Goal: Transaction & Acquisition: Purchase product/service

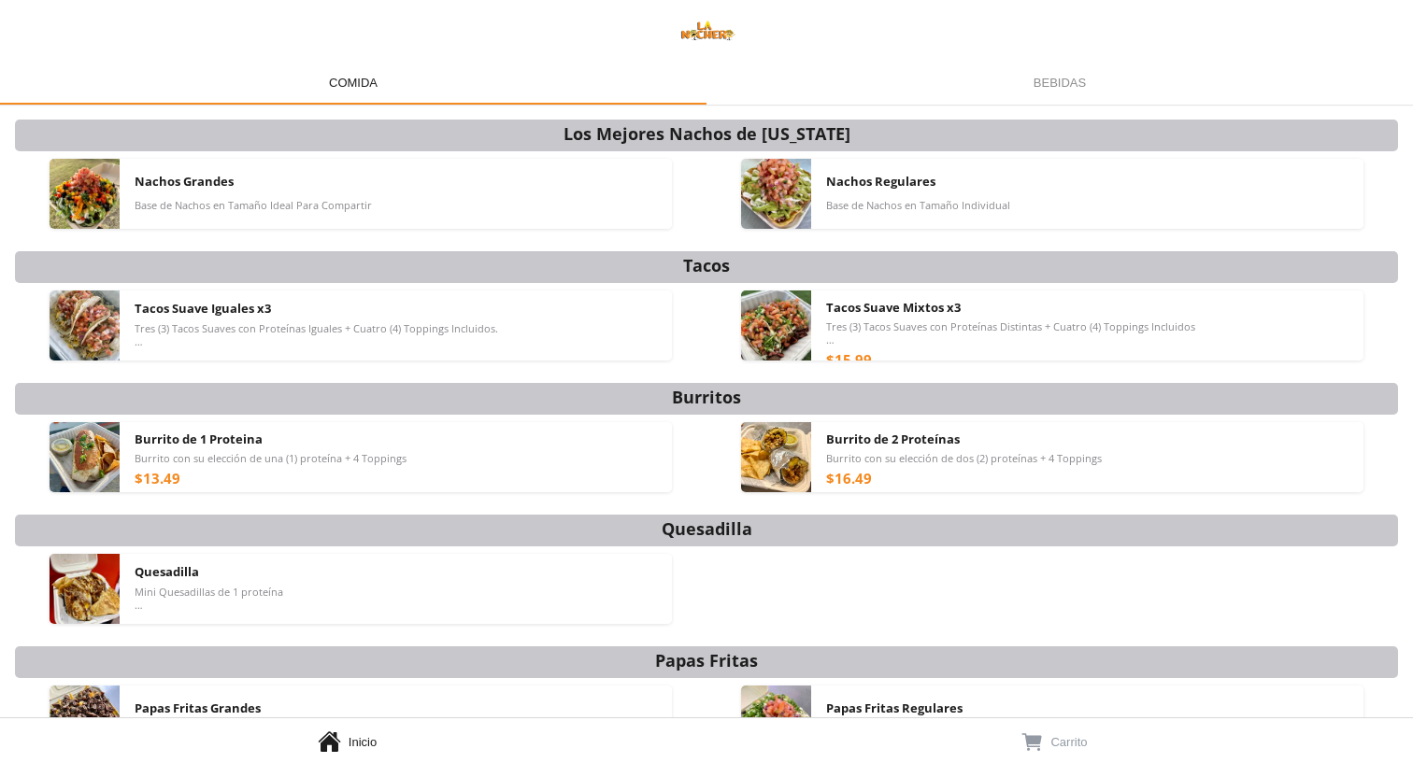
click at [327, 194] on div "Nachos Grandes Base de Nachos en Tamaño Ideal Para Compartir" at bounding box center [396, 194] width 522 height 70
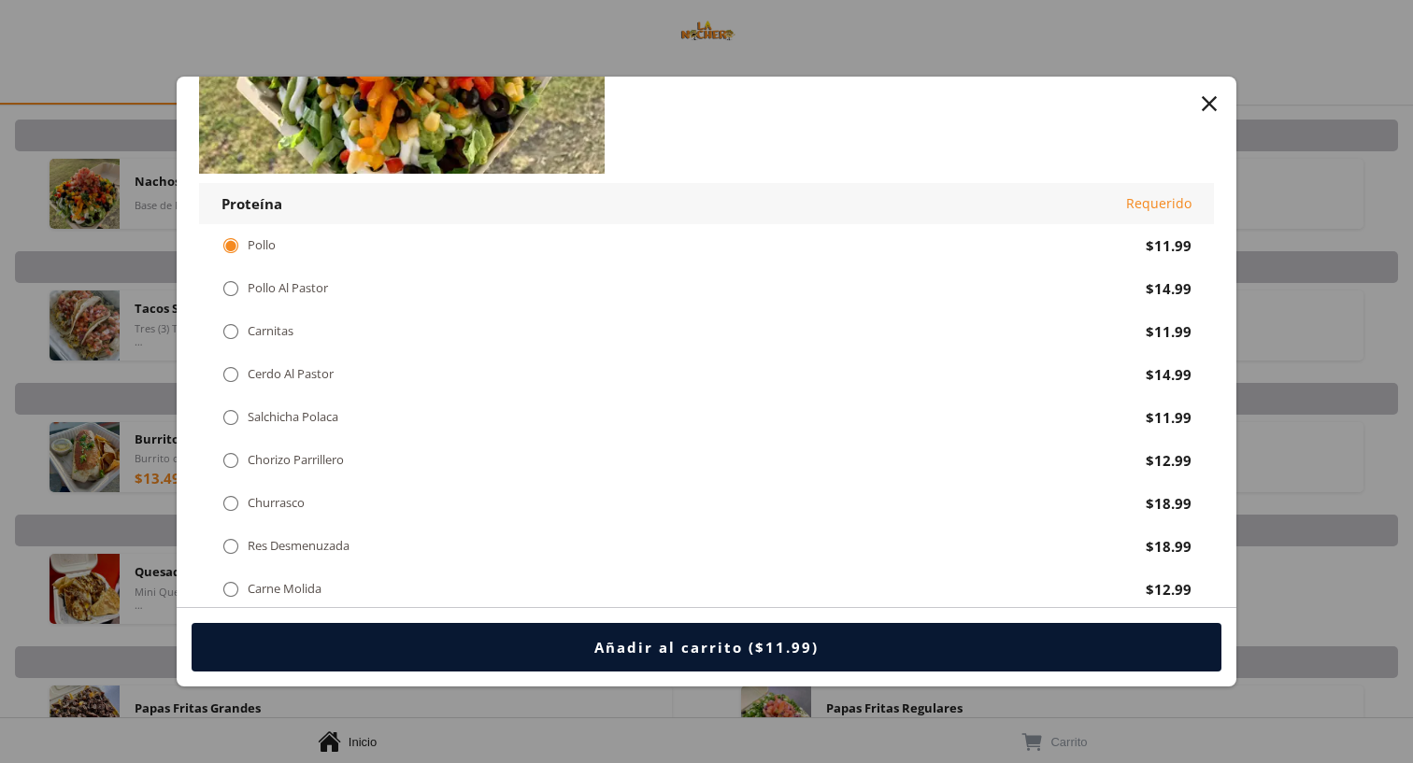
scroll to position [250, 0]
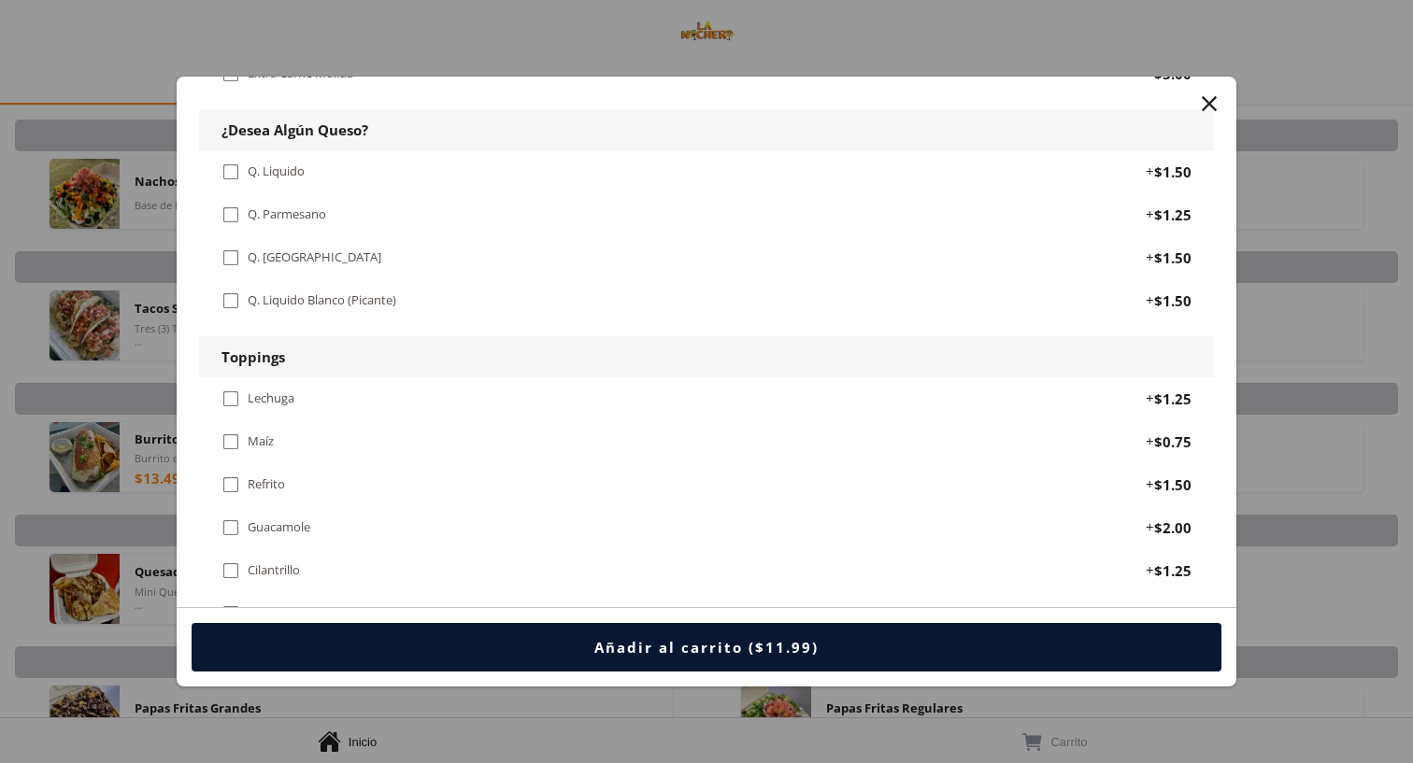
click at [279, 250] on div "Q. [GEOGRAPHIC_DATA]" at bounding box center [315, 258] width 134 height 16
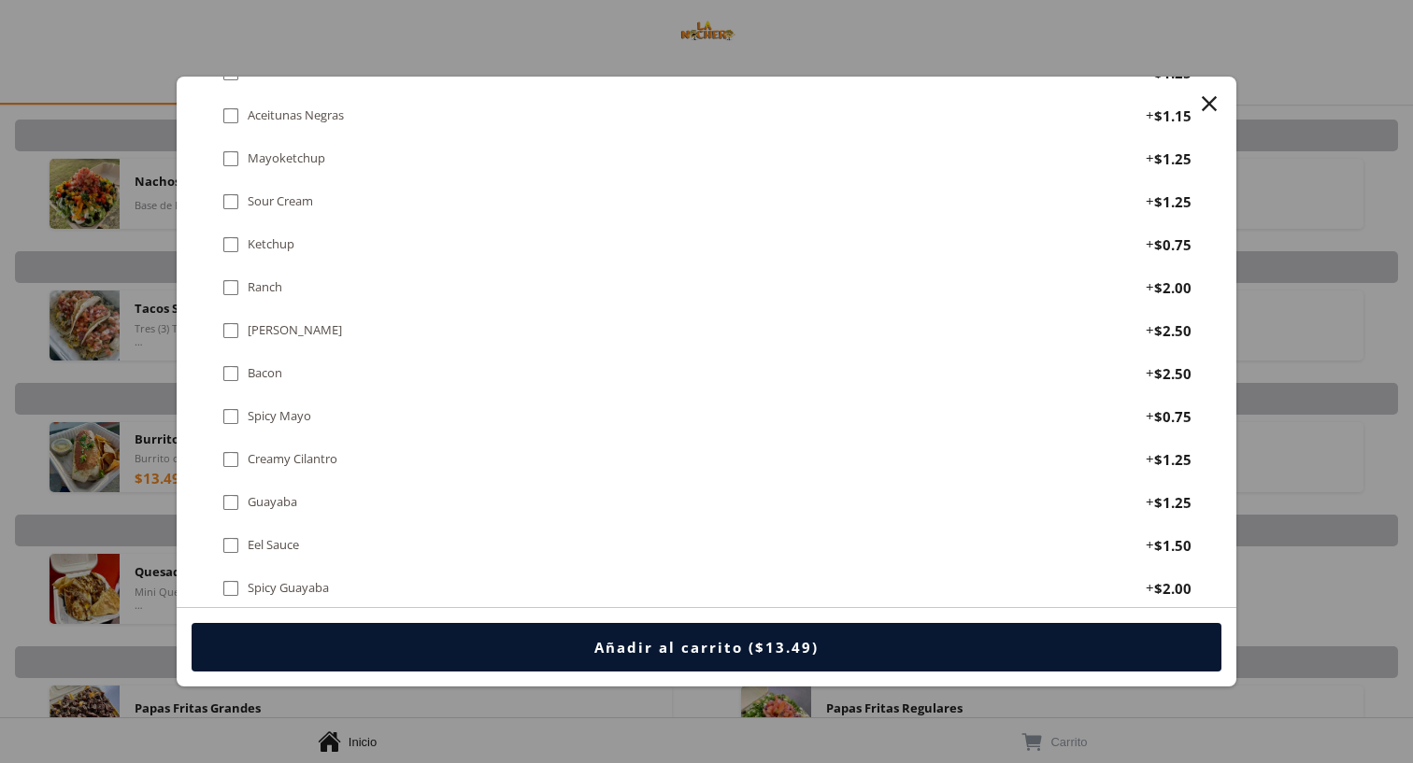
scroll to position [1864, 0]
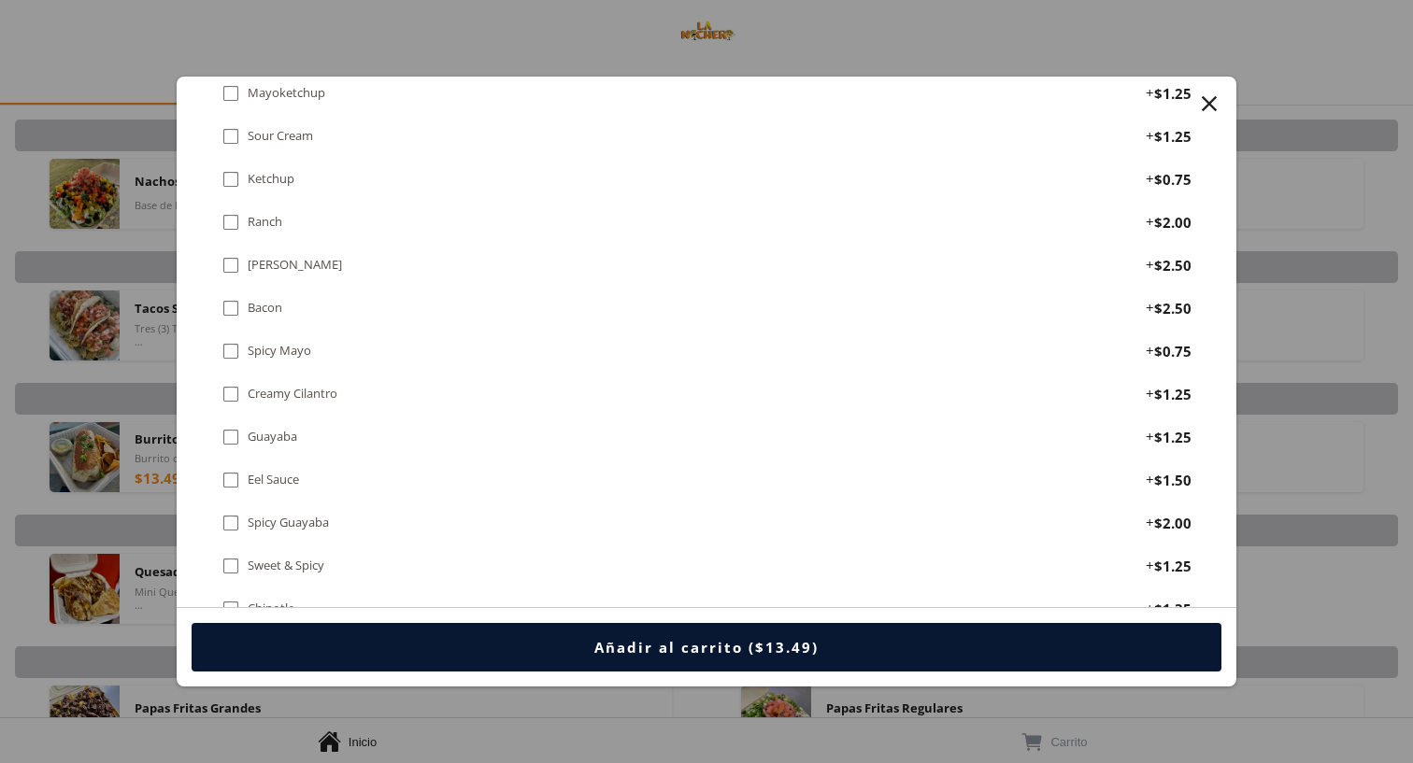
click at [279, 386] on div "Creamy Cilantro" at bounding box center [293, 394] width 90 height 16
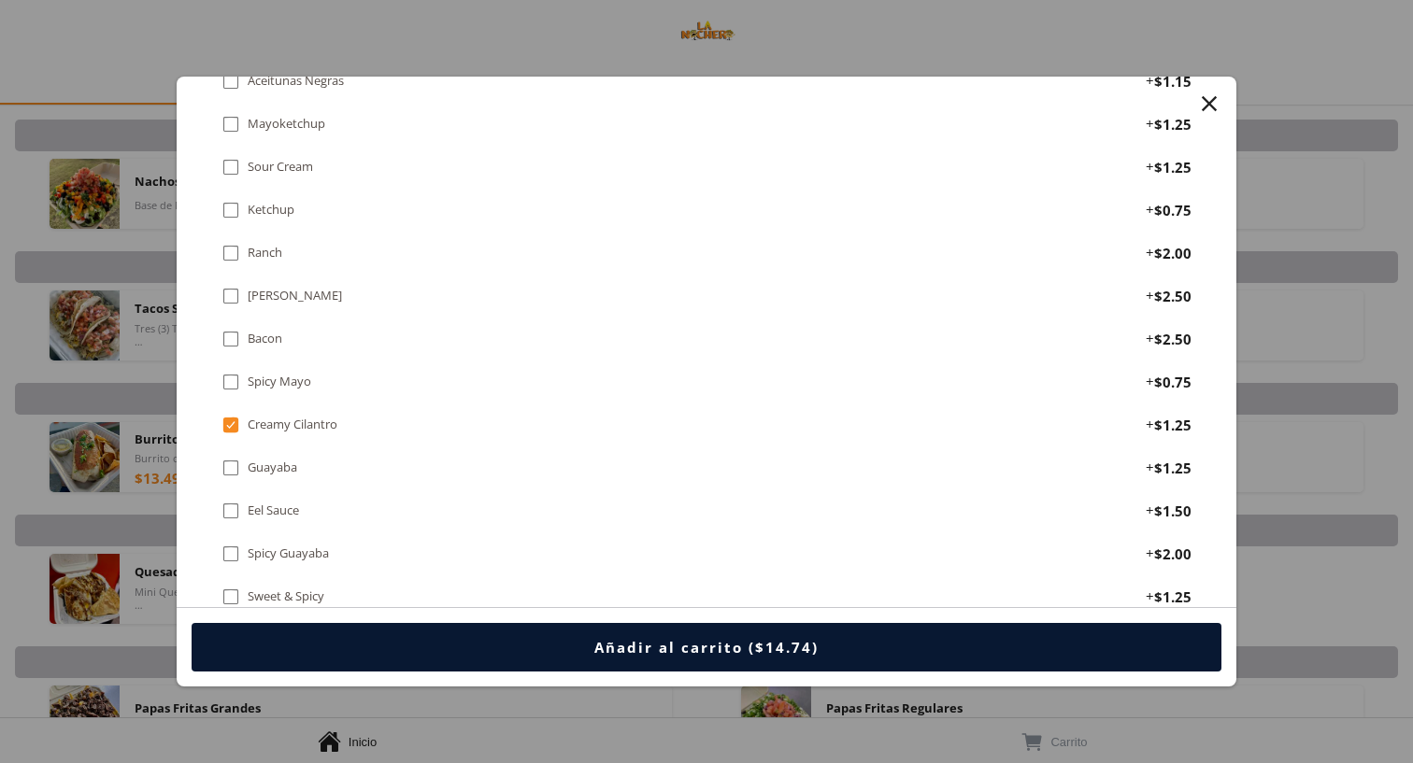
scroll to position [1835, 0]
click at [230, 284] on div "" at bounding box center [230, 294] width 19 height 21
click at [741, 646] on div "Añadir al carrito ($17.24)" at bounding box center [706, 647] width 224 height 19
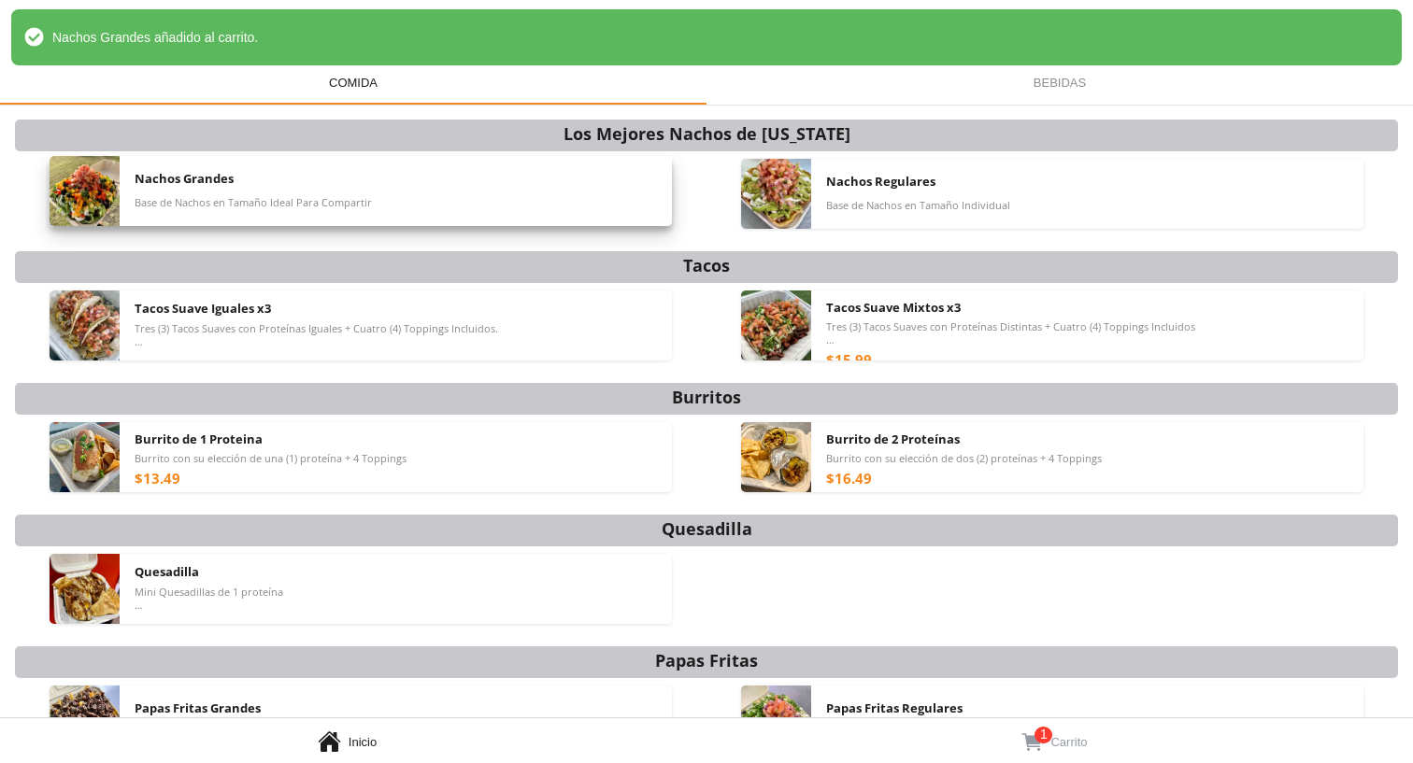
click at [487, 208] on div "Nachos Grandes Base de Nachos en Tamaño Ideal Para Compartir" at bounding box center [396, 191] width 522 height 70
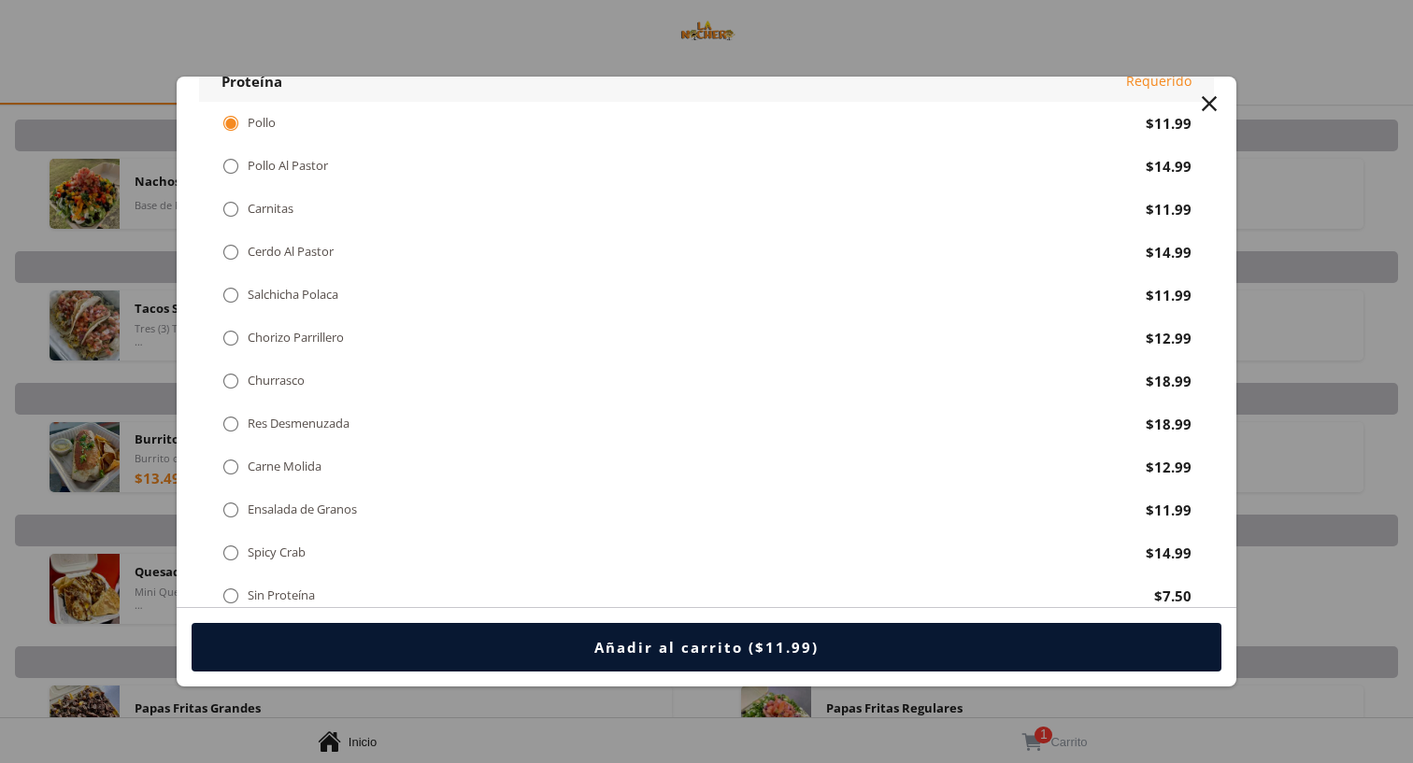
scroll to position [348, 0]
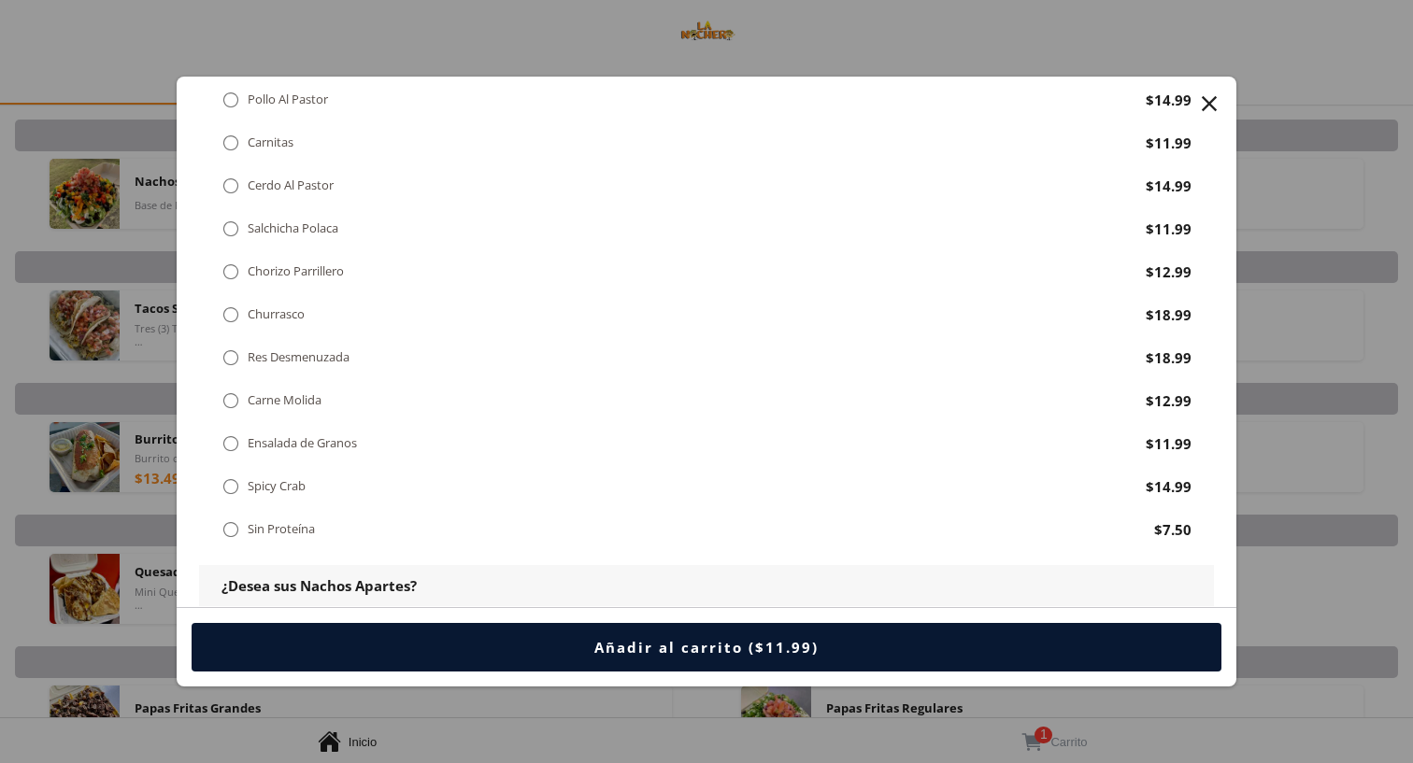
click at [277, 521] on div "Sin Proteína" at bounding box center [281, 529] width 67 height 16
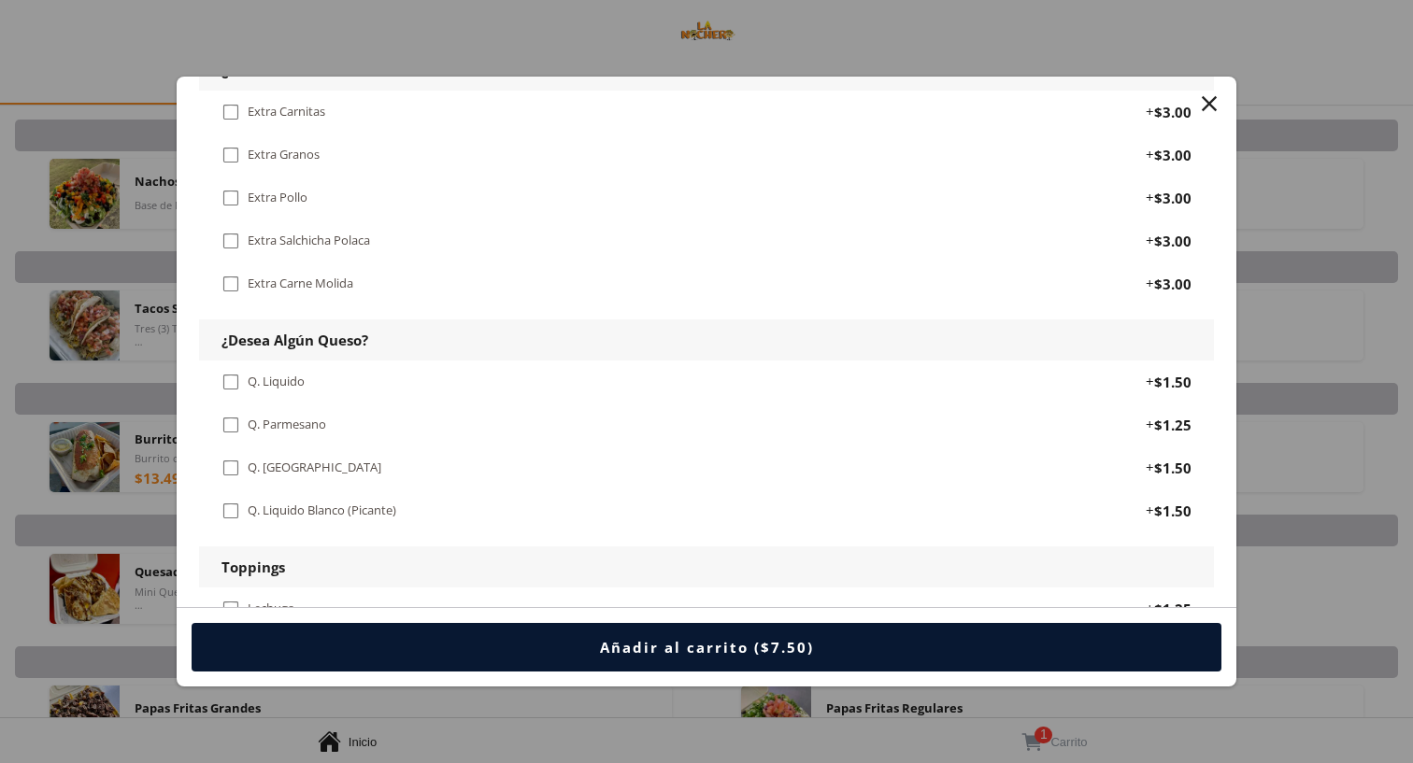
scroll to position [985, 0]
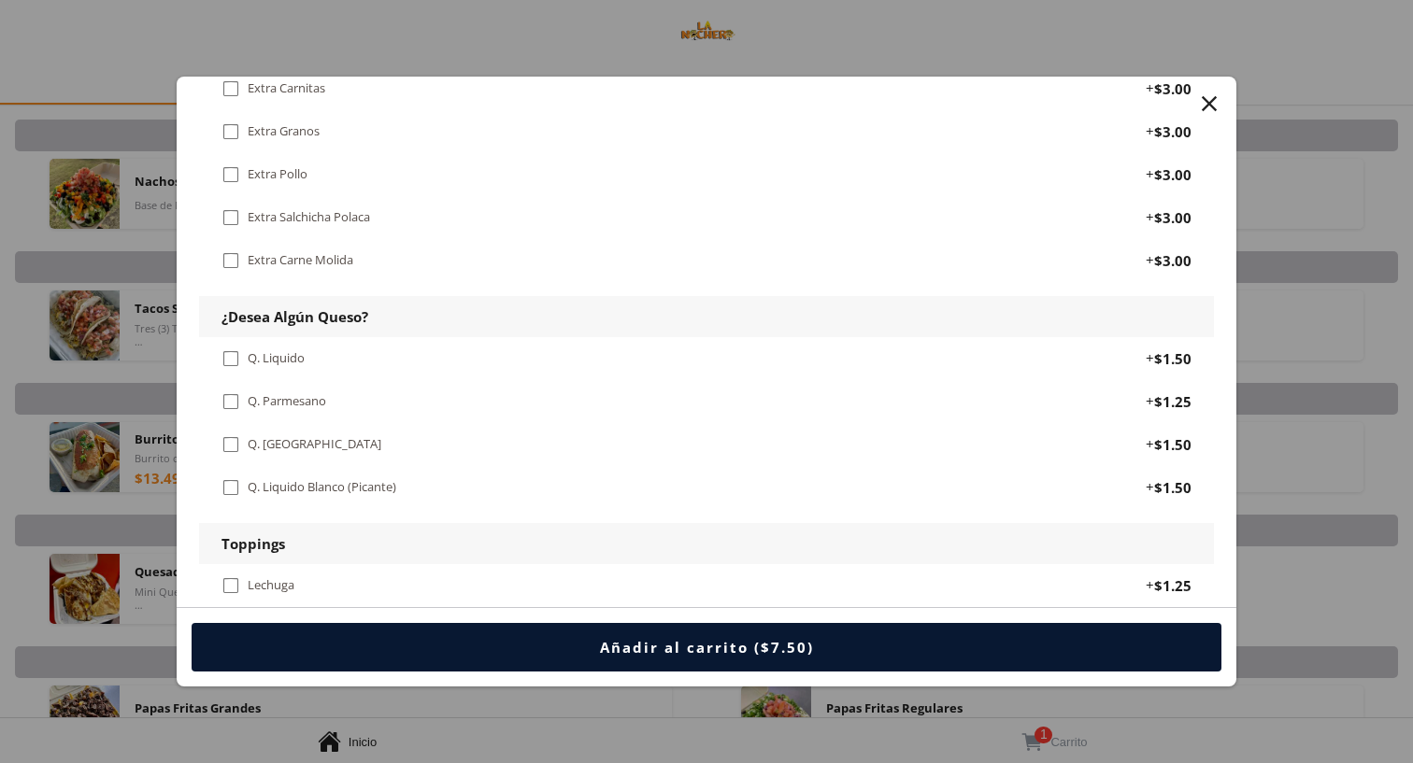
click at [282, 436] on div "Q. [GEOGRAPHIC_DATA]" at bounding box center [315, 444] width 134 height 16
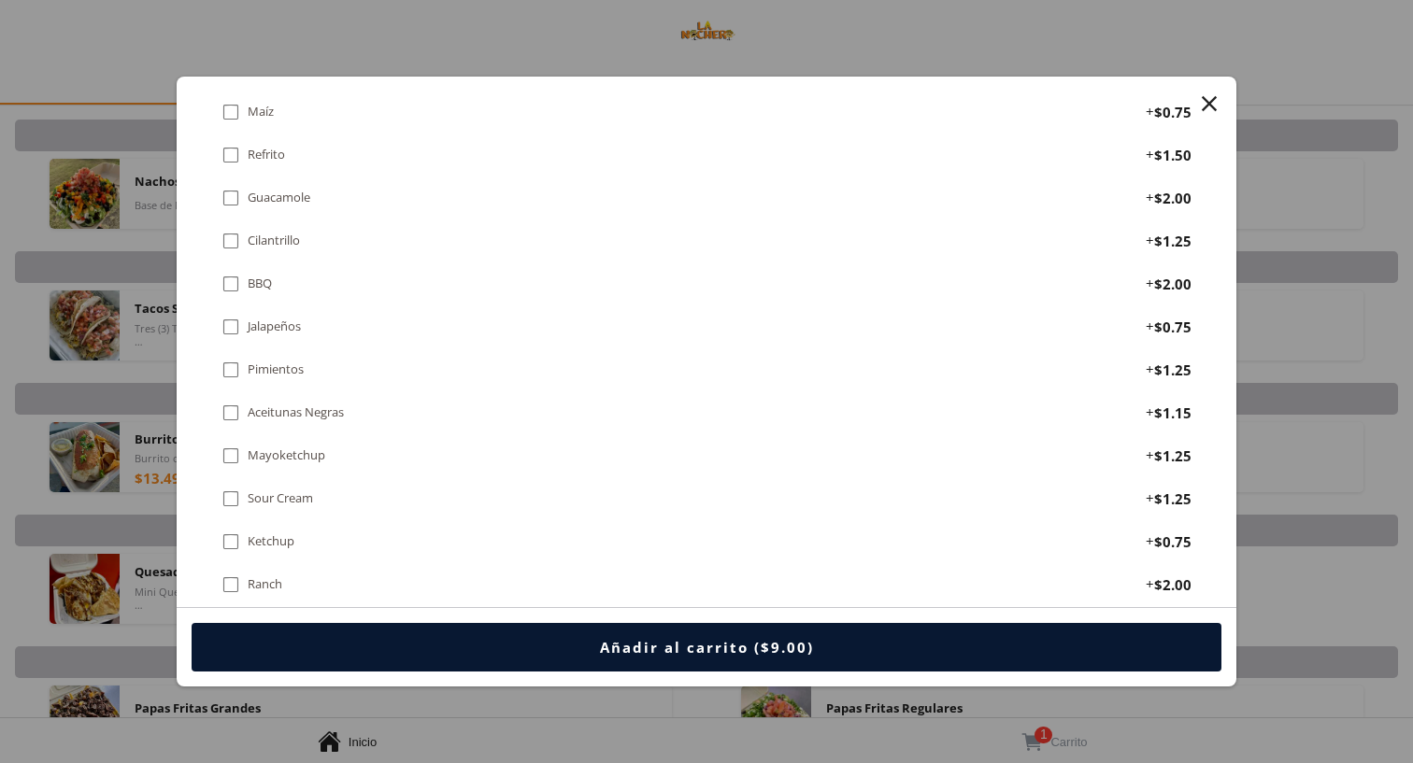
scroll to position [1589, 0]
click at [287, 520] on div " [PERSON_NAME] + $2.50" at bounding box center [706, 541] width 1015 height 43
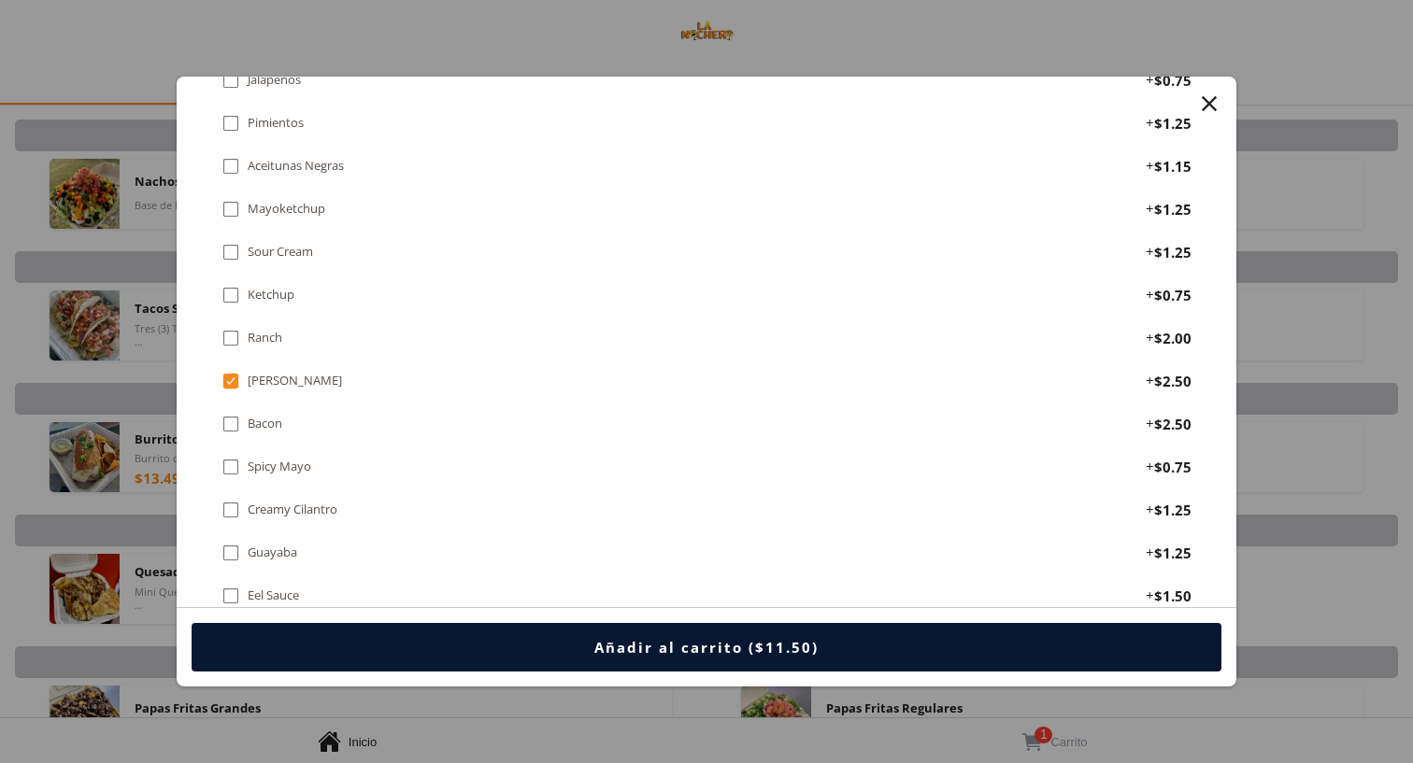
scroll to position [1751, 0]
click at [285, 499] on div "Creamy Cilantro" at bounding box center [293, 507] width 90 height 16
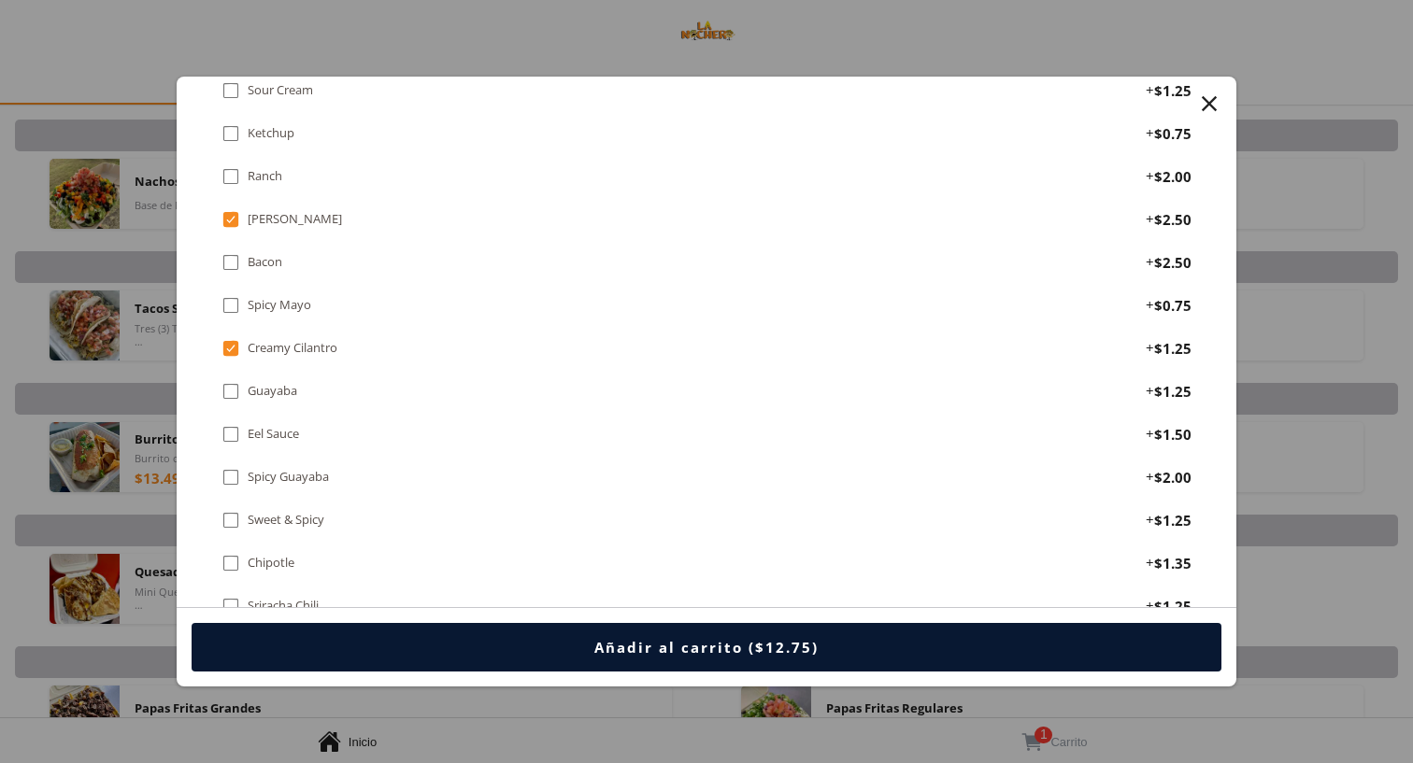
scroll to position [1918, 0]
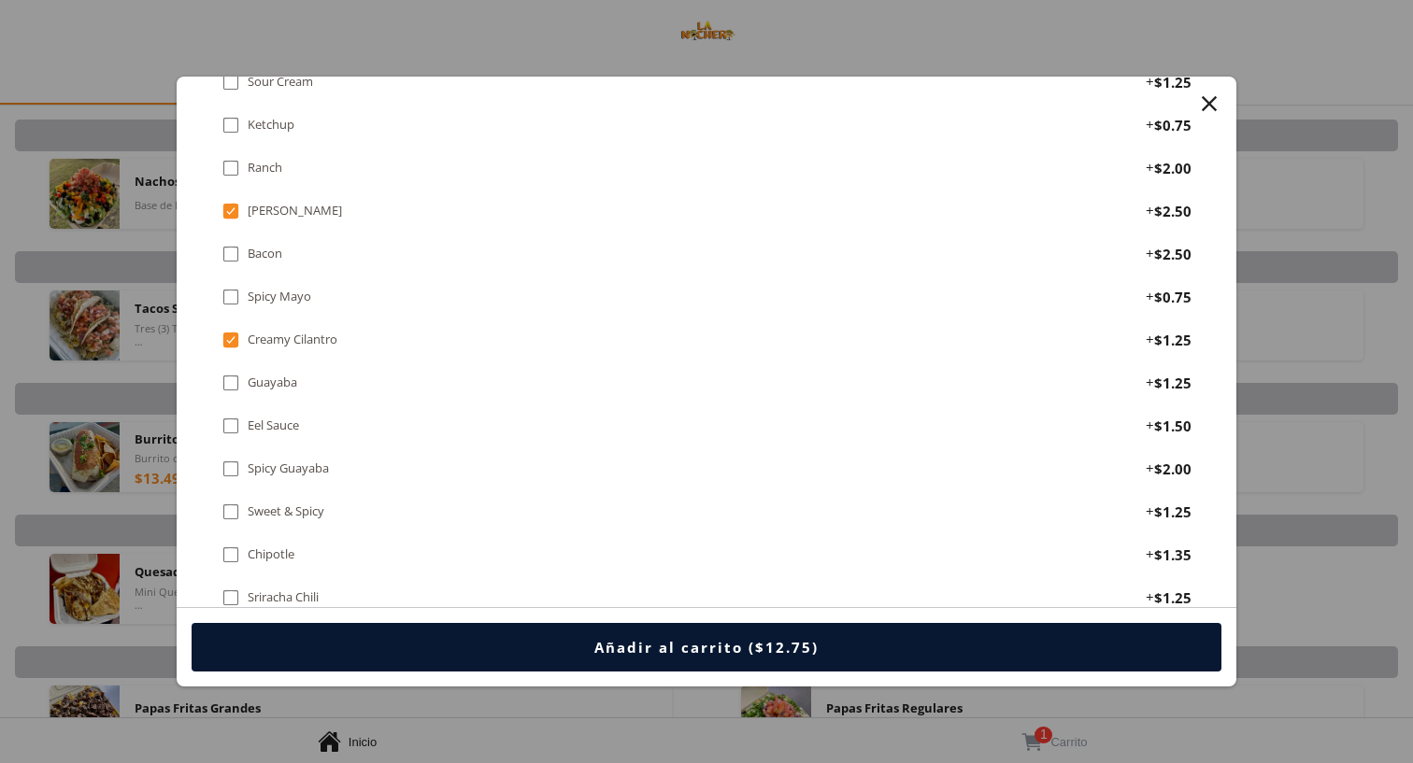
click at [431, 650] on button "Añadir al carrito ($12.75)" at bounding box center [707, 647] width 1030 height 49
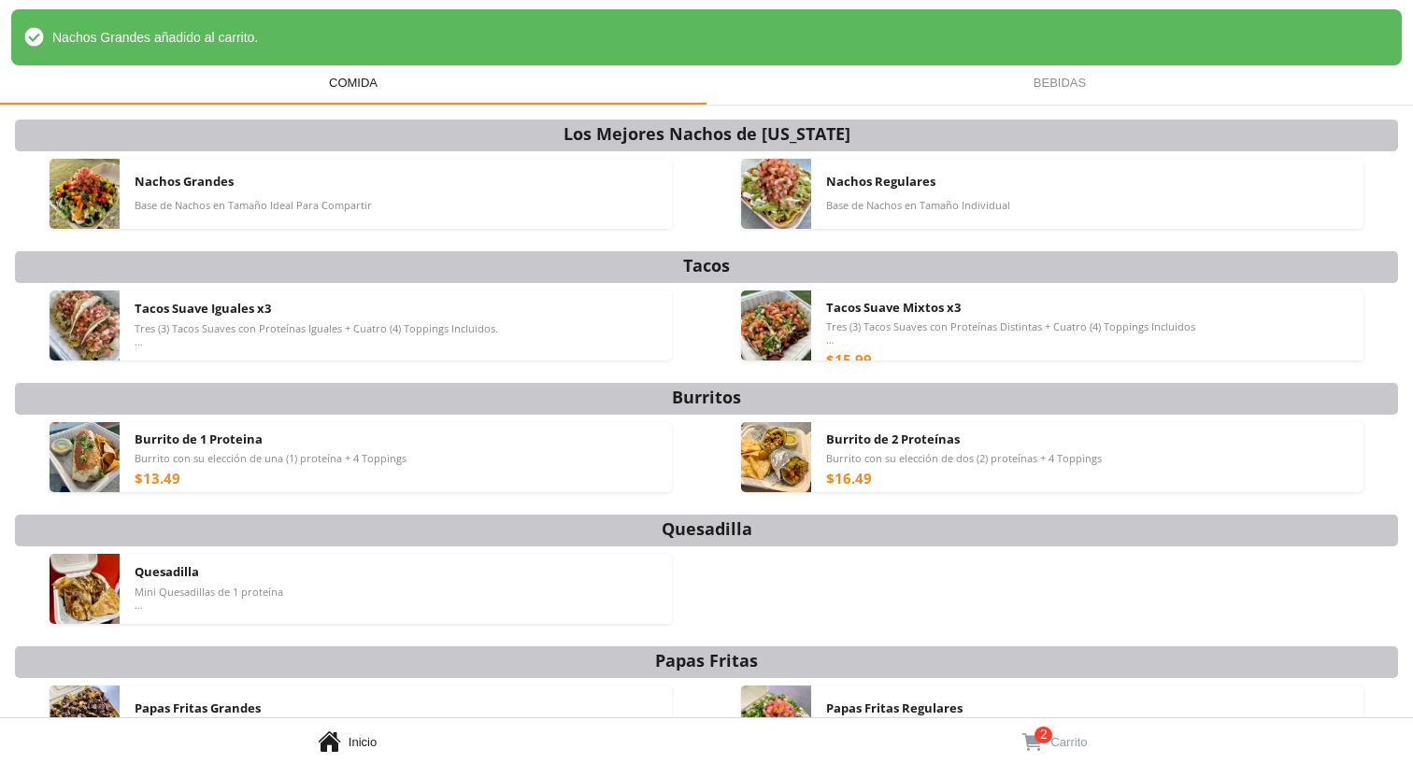
click at [1050, 745] on span "Carrito" at bounding box center [1068, 742] width 36 height 14
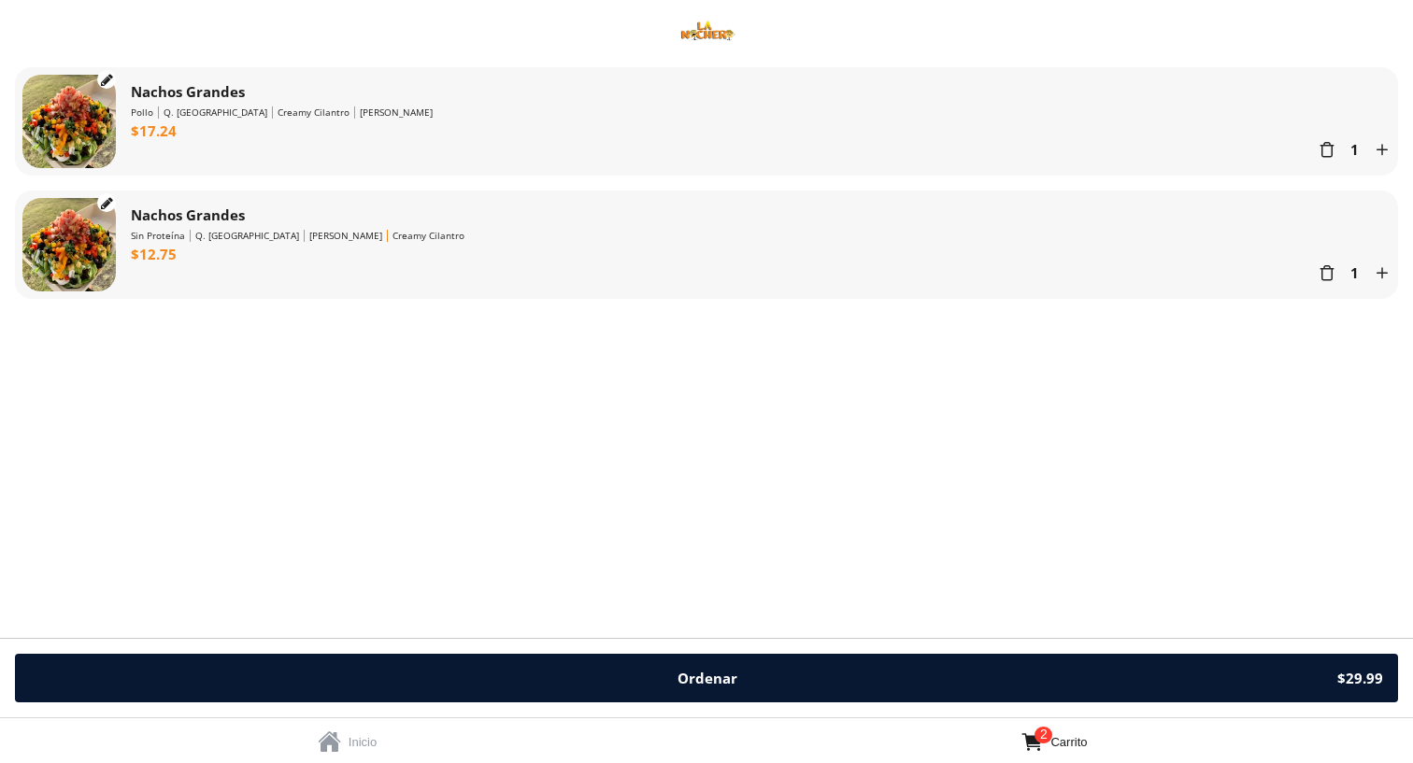
click at [103, 207] on div "" at bounding box center [107, 203] width 12 height 14
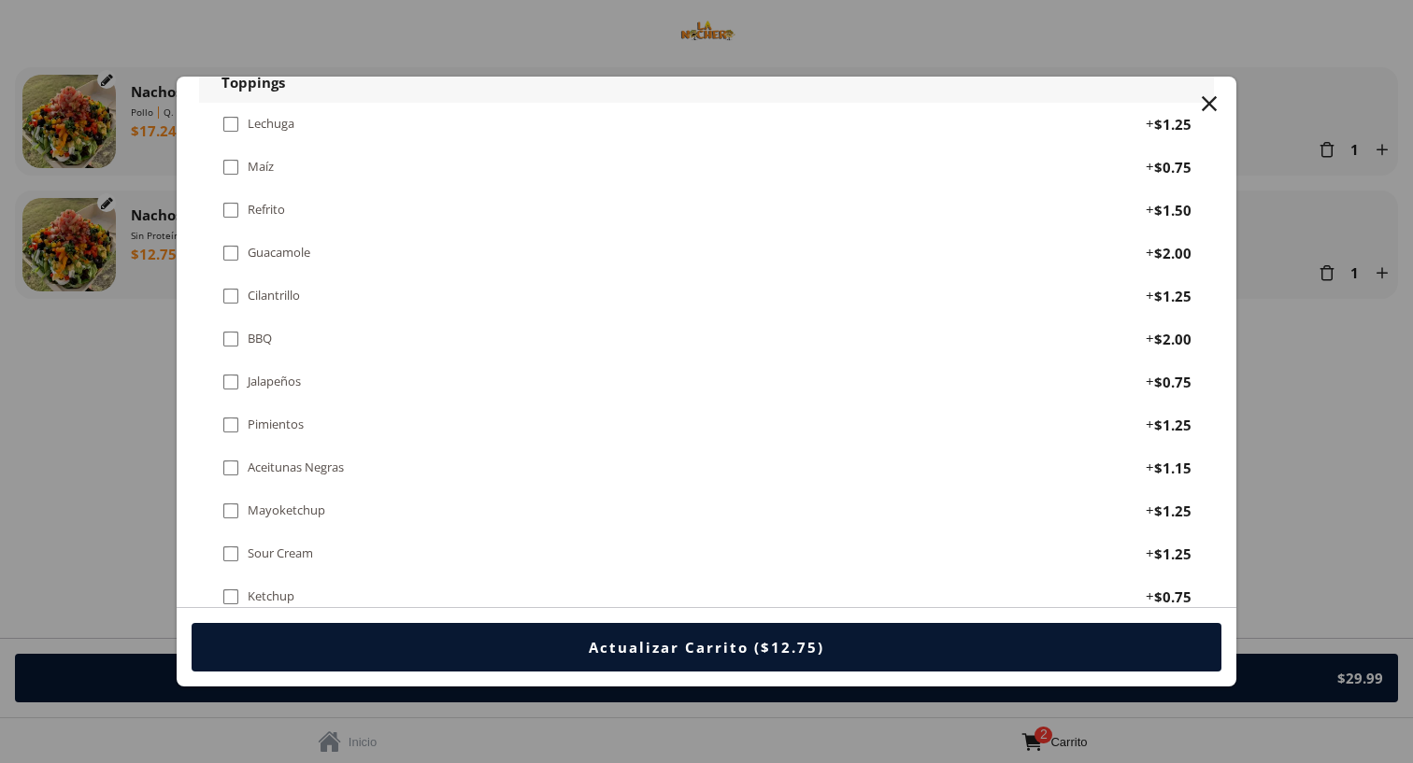
scroll to position [1542, 0]
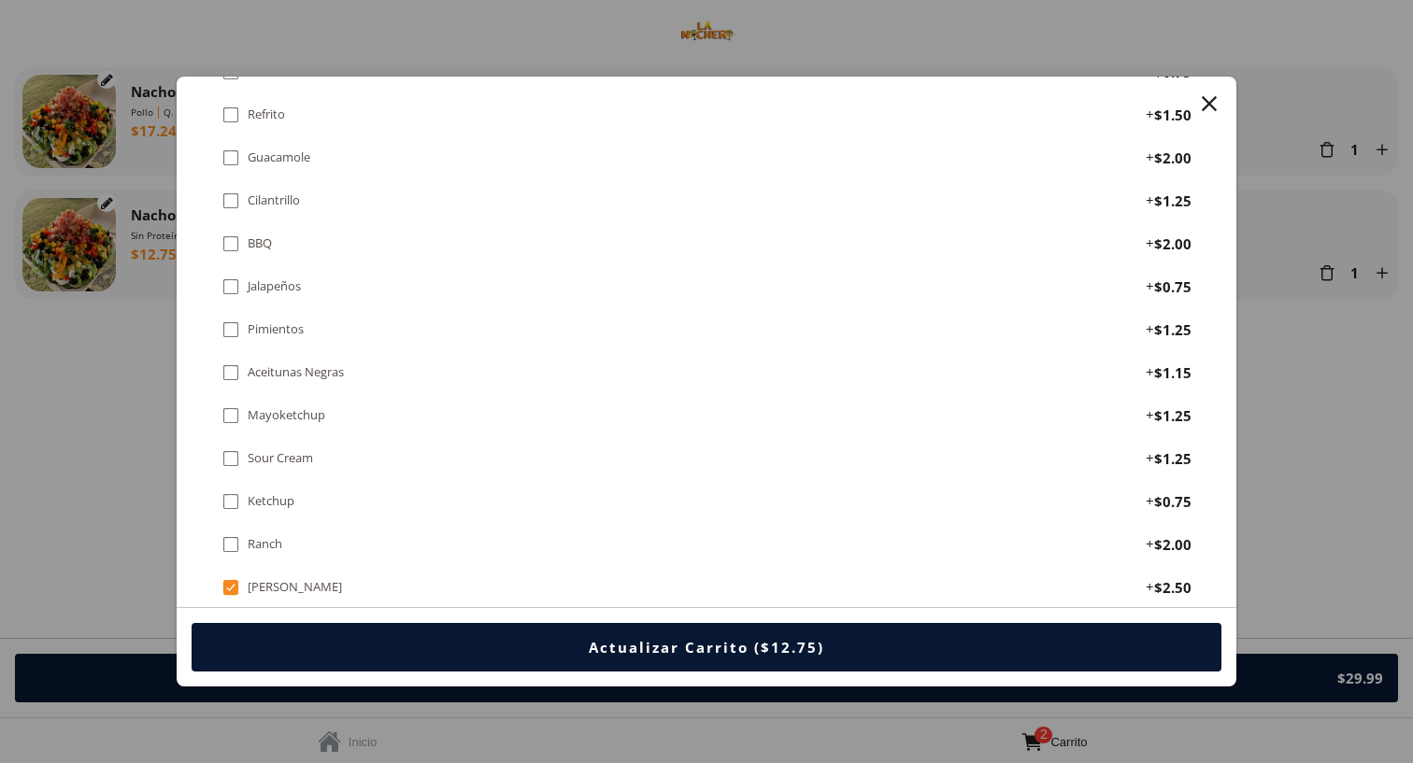
click at [231, 449] on div "" at bounding box center [230, 459] width 19 height 21
click at [231, 449] on div "" at bounding box center [230, 459] width 19 height 21
click at [231, 449] on div "" at bounding box center [230, 459] width 19 height 21
click at [231, 449] on div "" at bounding box center [230, 459] width 19 height 21
click at [611, 646] on div "Actualizar Carrito ($12.75)" at bounding box center [706, 647] width 235 height 19
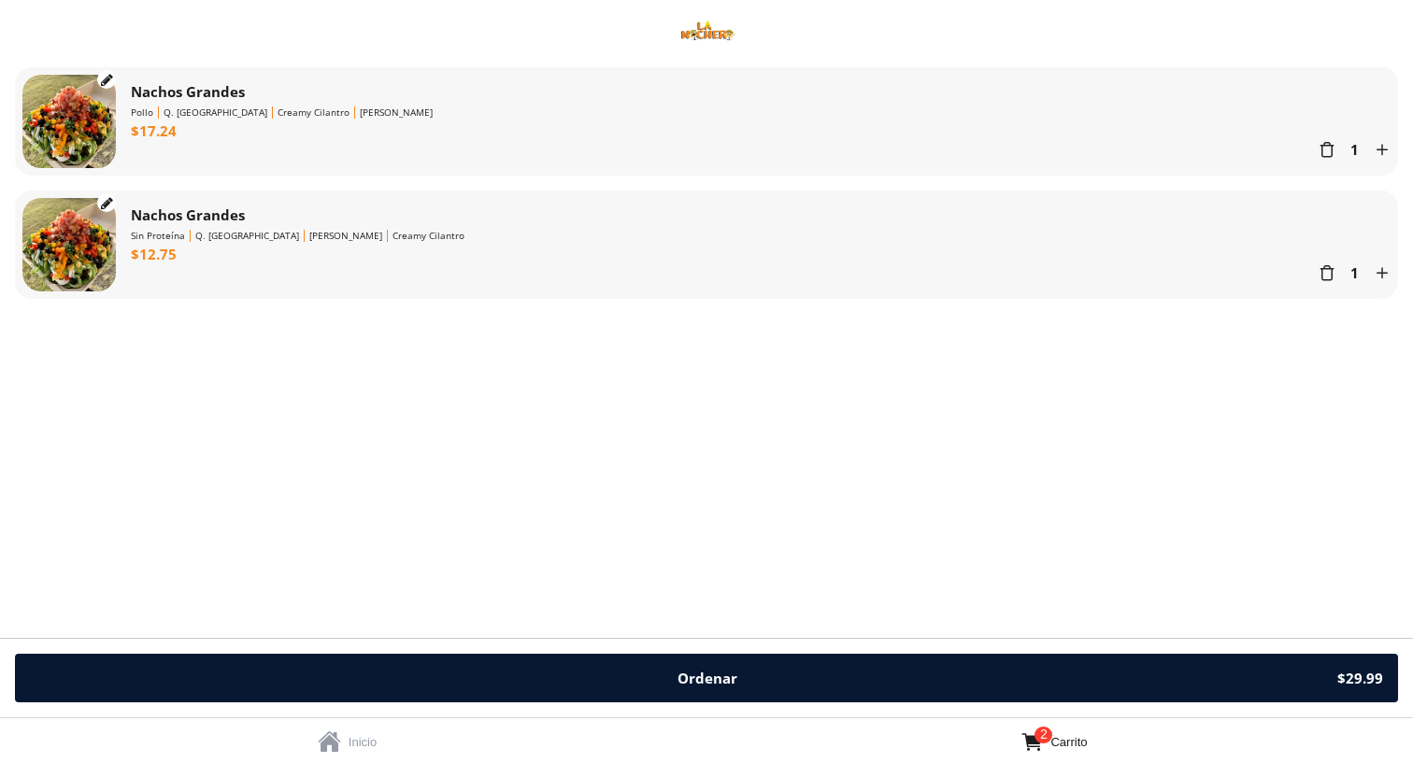
click at [667, 675] on button "Ordenar $29.99" at bounding box center [706, 678] width 1383 height 49
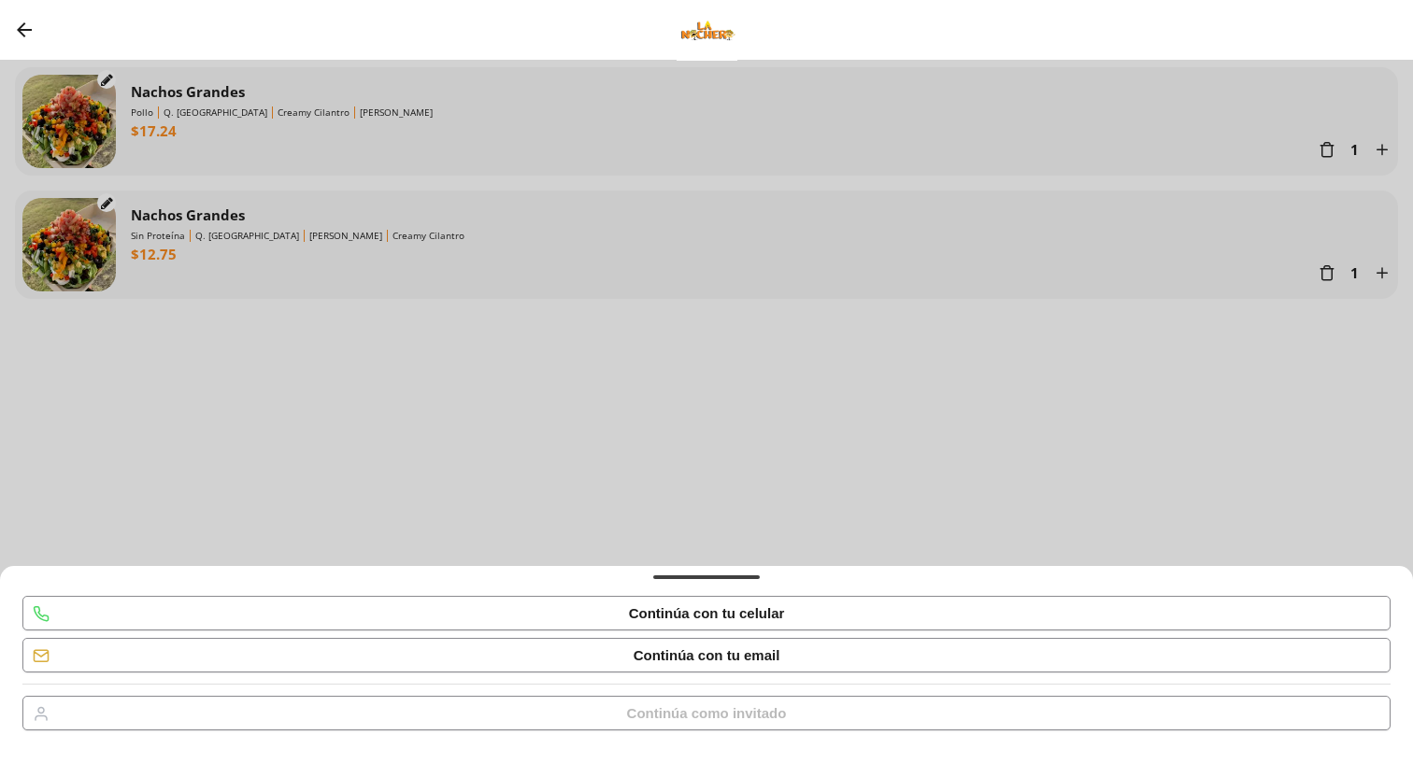
click at [719, 710] on div "Continúa como invitado" at bounding box center [707, 714] width 160 height 18
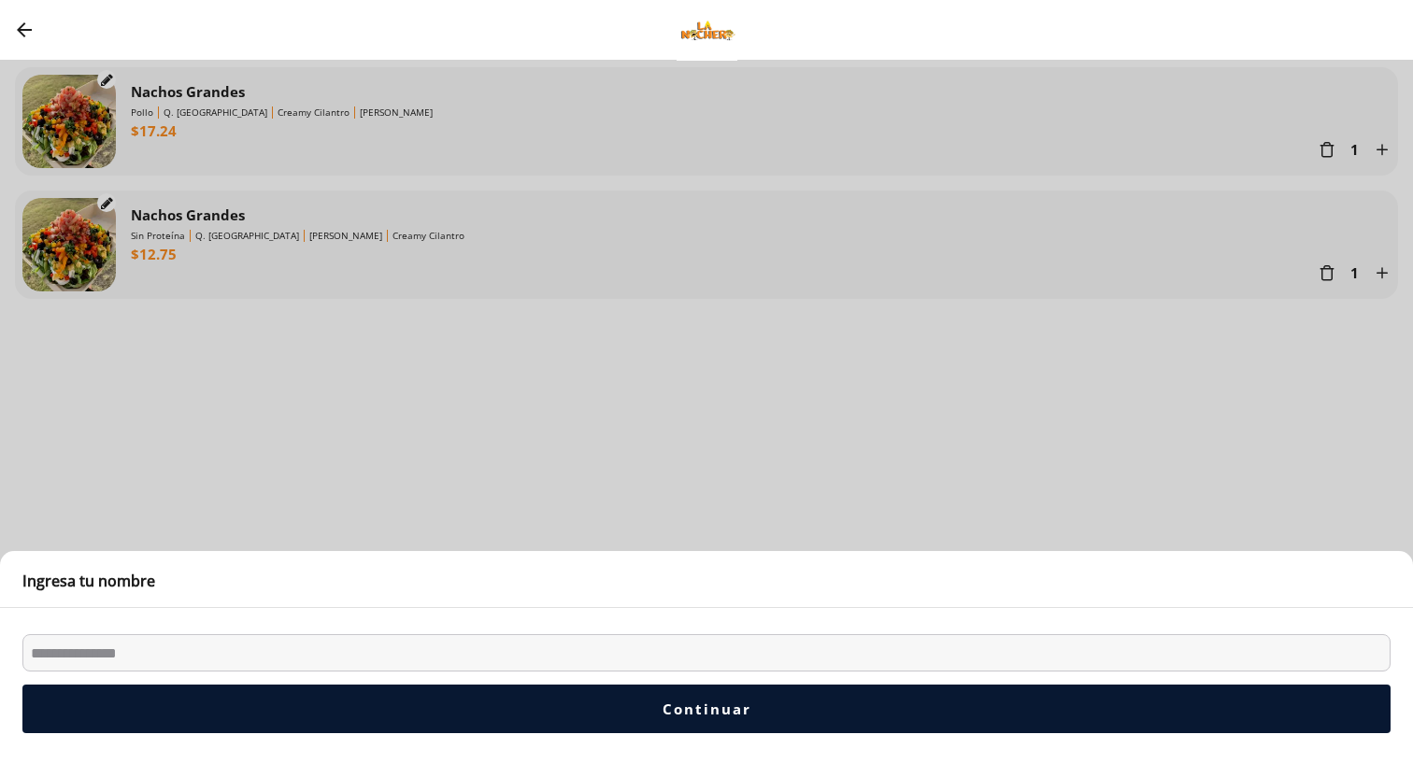
click at [366, 647] on input "Bottom Sheet" at bounding box center [706, 653] width 1368 height 37
type input "******"
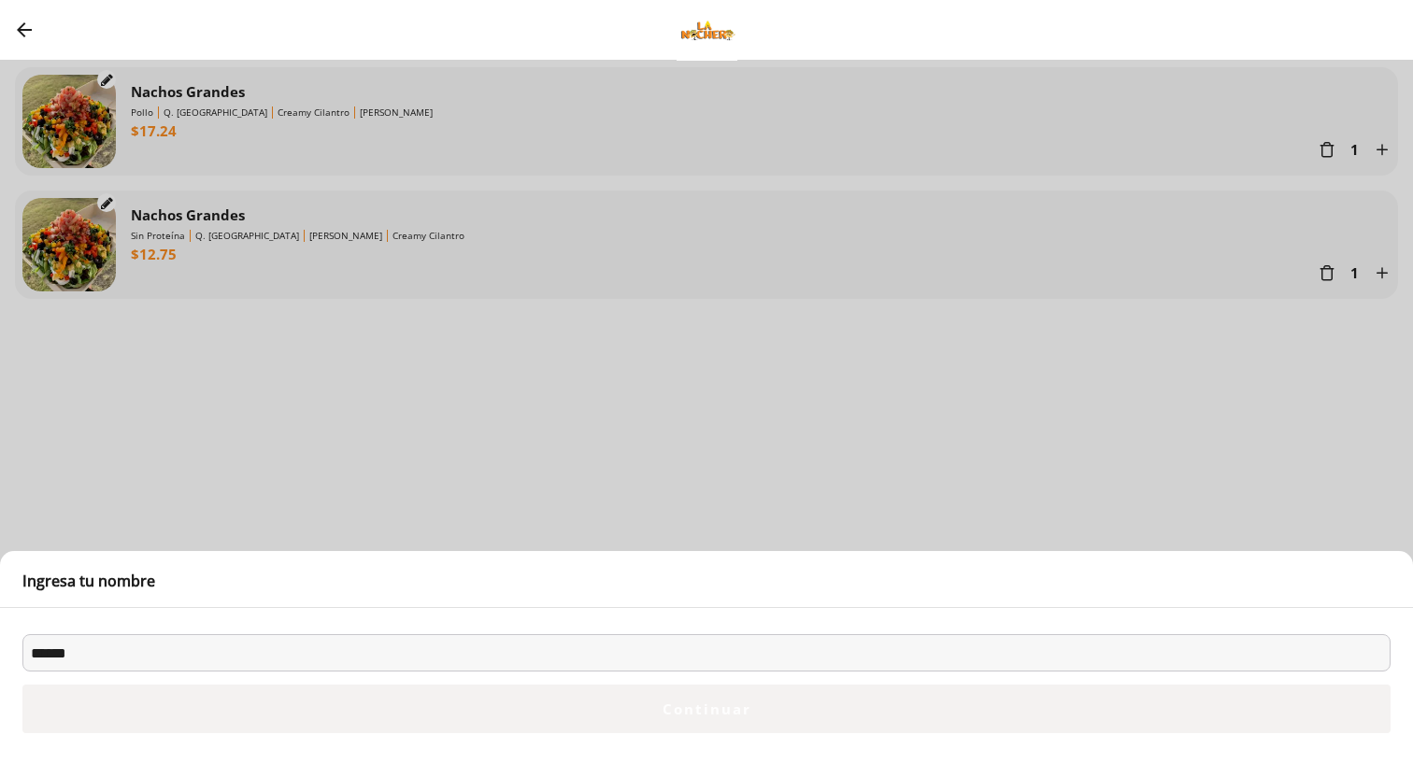
click at [578, 706] on button "Continuar" at bounding box center [706, 709] width 1368 height 49
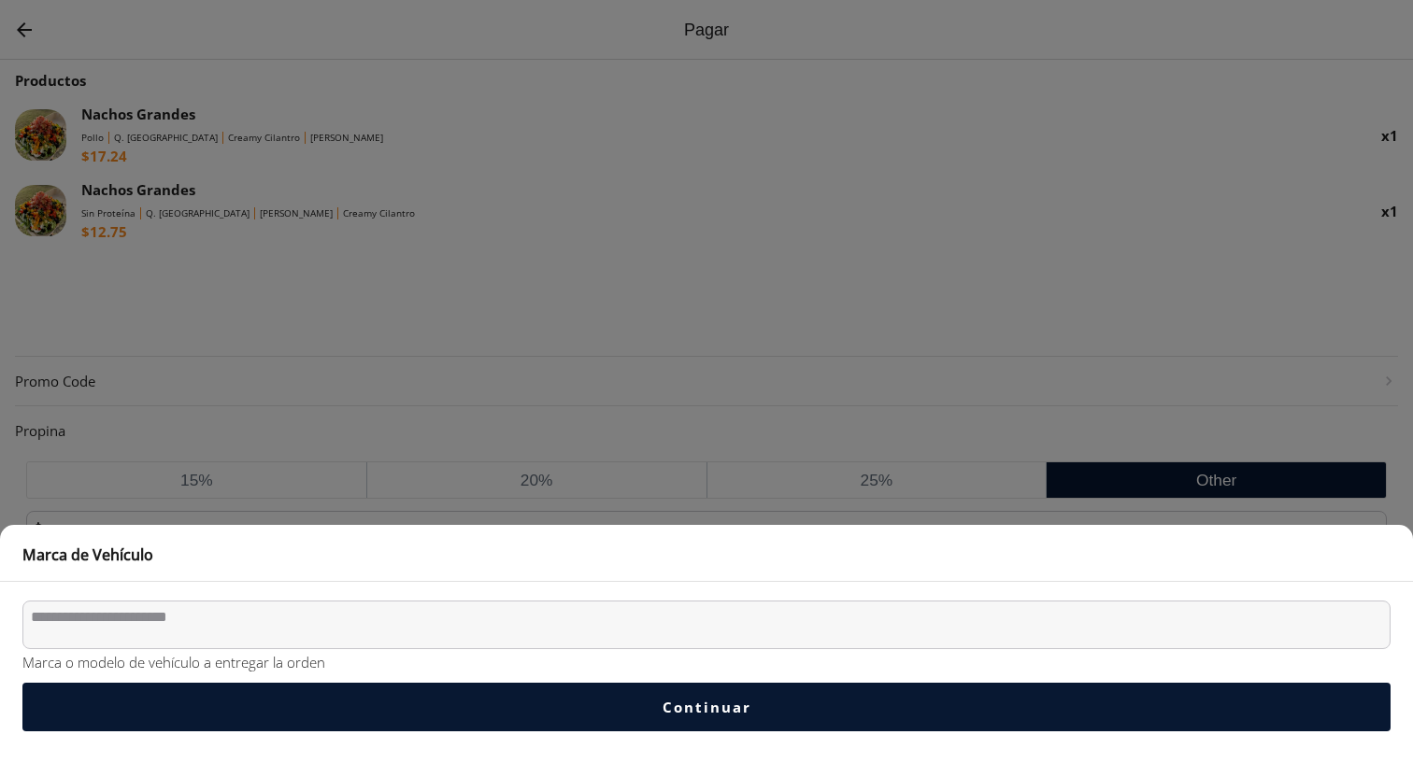
click at [617, 621] on textarea "Bottom Sheet" at bounding box center [706, 625] width 1368 height 49
click at [417, 634] on textarea "Bottom Sheet" at bounding box center [706, 625] width 1368 height 49
click at [417, 633] on textarea "Bottom Sheet" at bounding box center [706, 625] width 1368 height 49
type textarea "*"
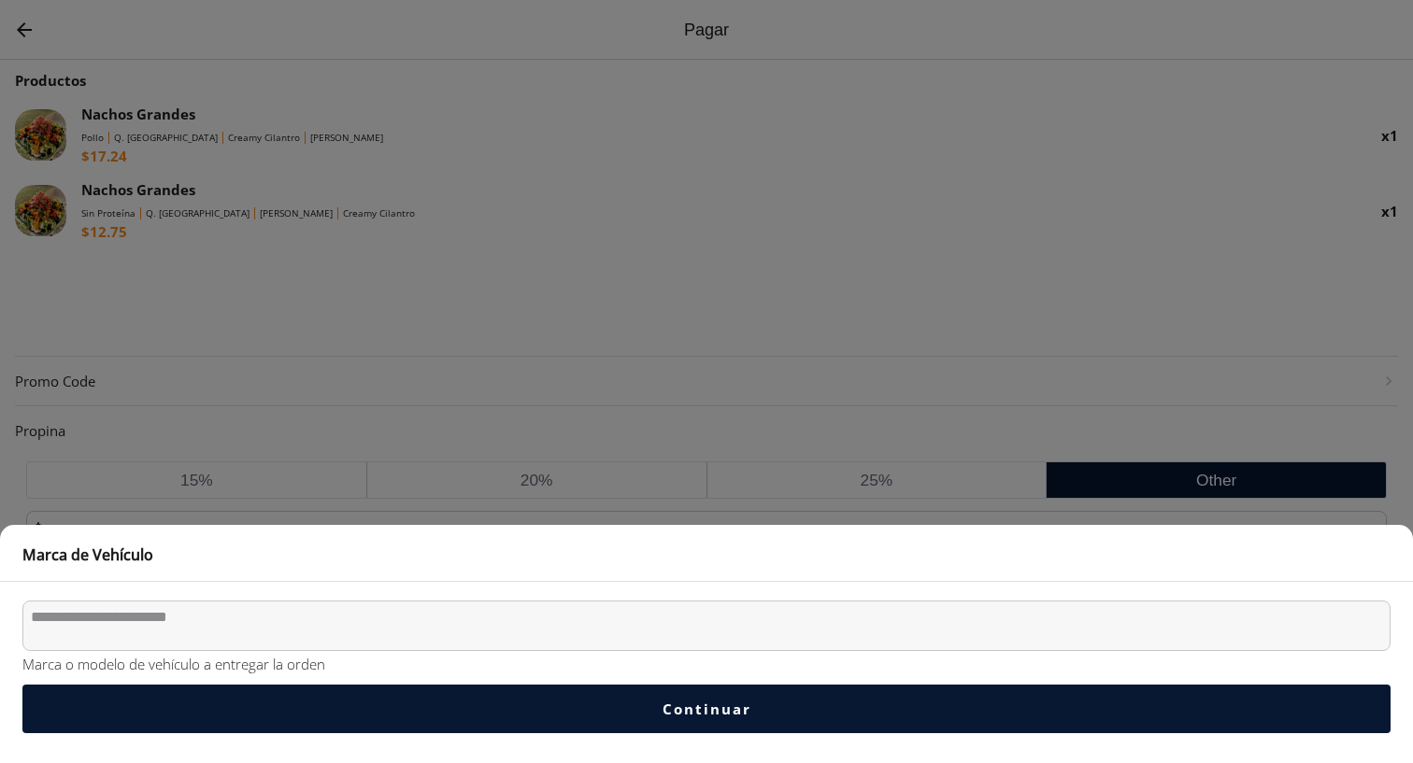
type textarea "*"
type textarea "**********"
click at [462, 718] on button "Continuar" at bounding box center [706, 709] width 1368 height 49
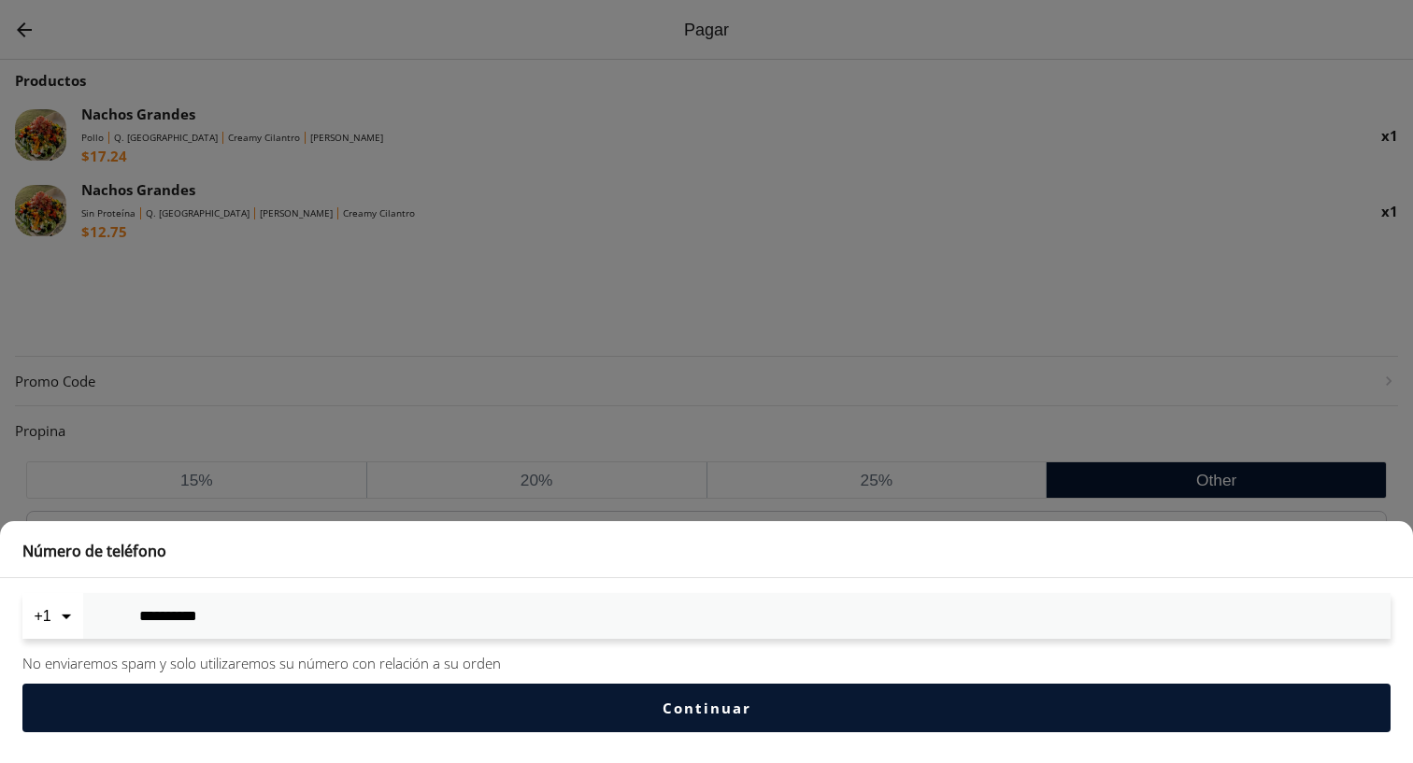
type input "**********"
click at [304, 727] on button "Continuar" at bounding box center [706, 708] width 1368 height 49
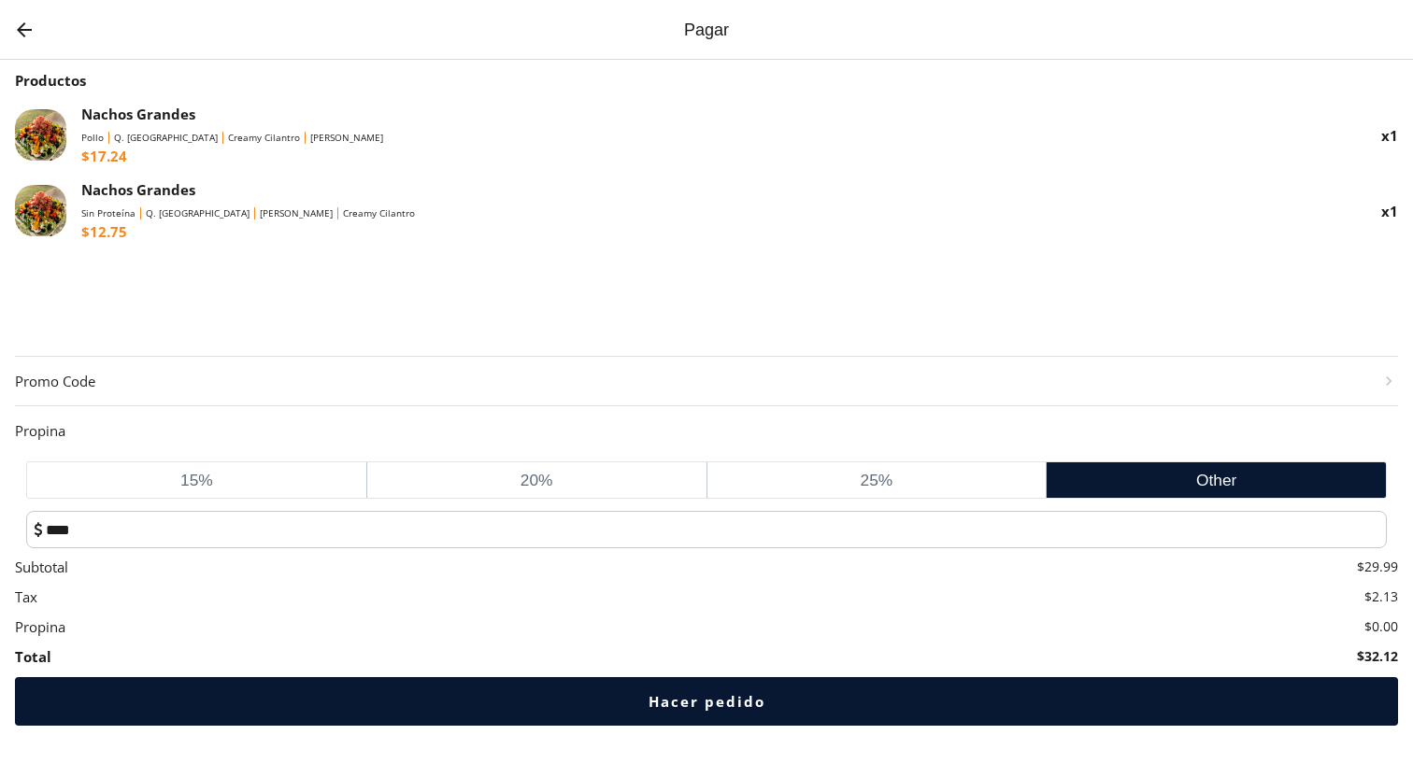
click at [626, 720] on button "Hacer pedido" at bounding box center [706, 701] width 1383 height 49
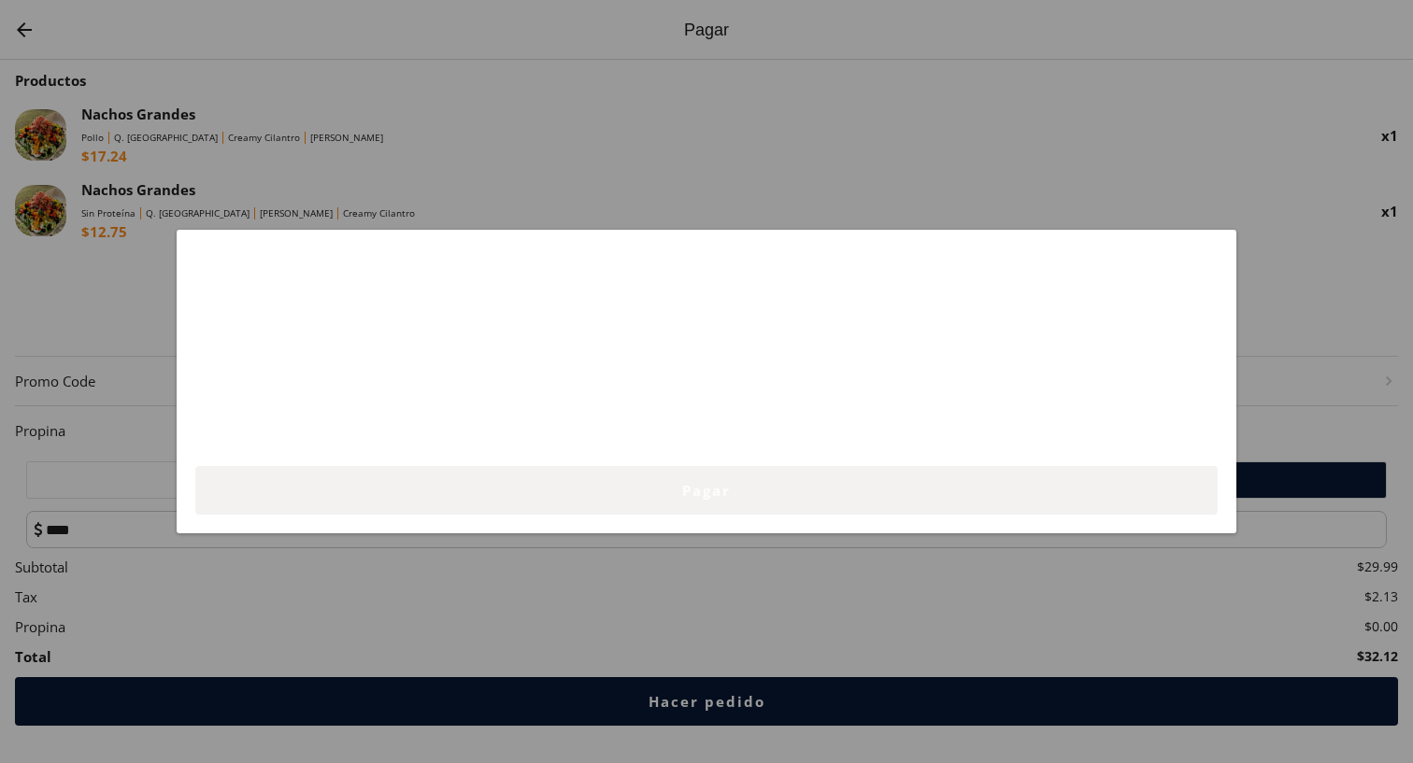
click at [734, 499] on button "Pagar" at bounding box center [706, 490] width 1022 height 49
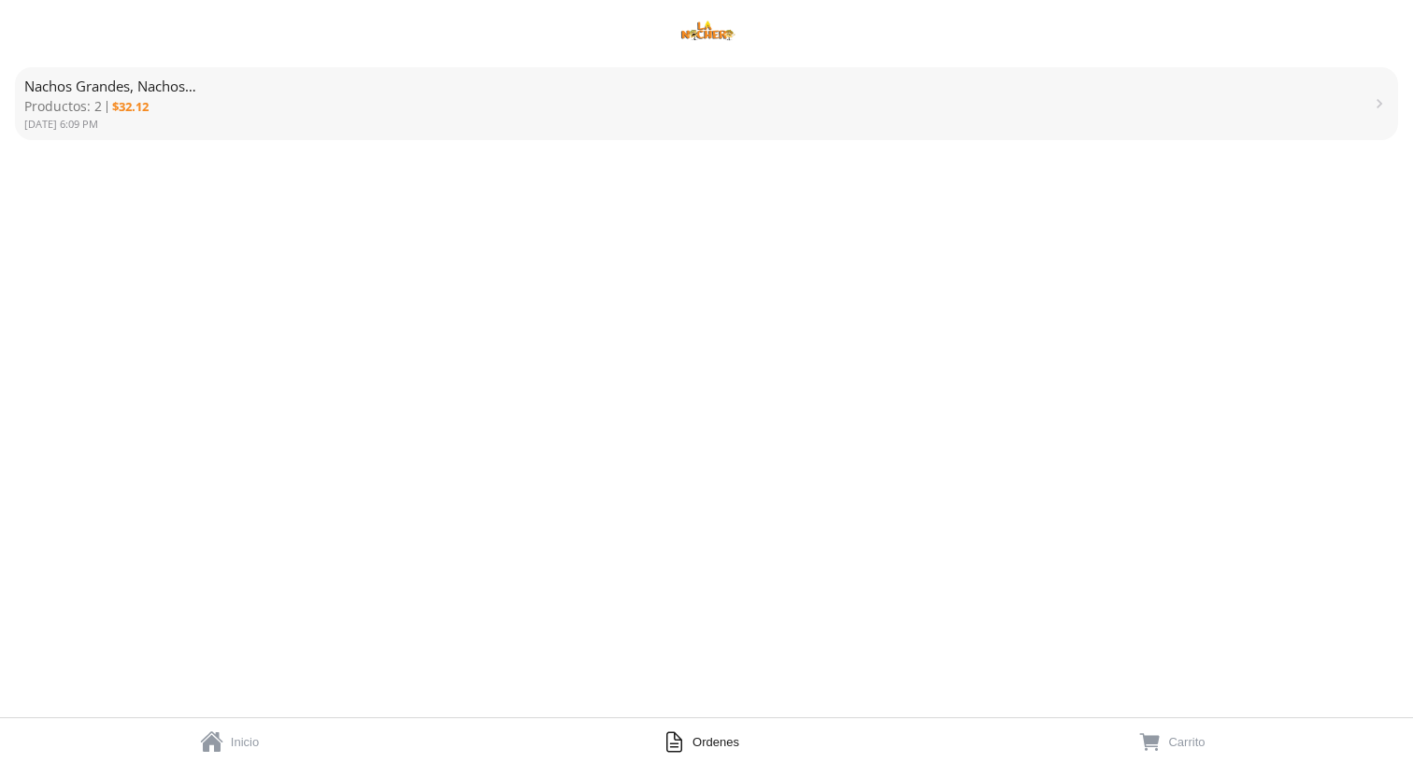
click at [819, 138] on div "Nachos Grandes, Nachos Grandes Productos: 2 $32.12 [DATE] 6:09 PM " at bounding box center [706, 103] width 1383 height 73
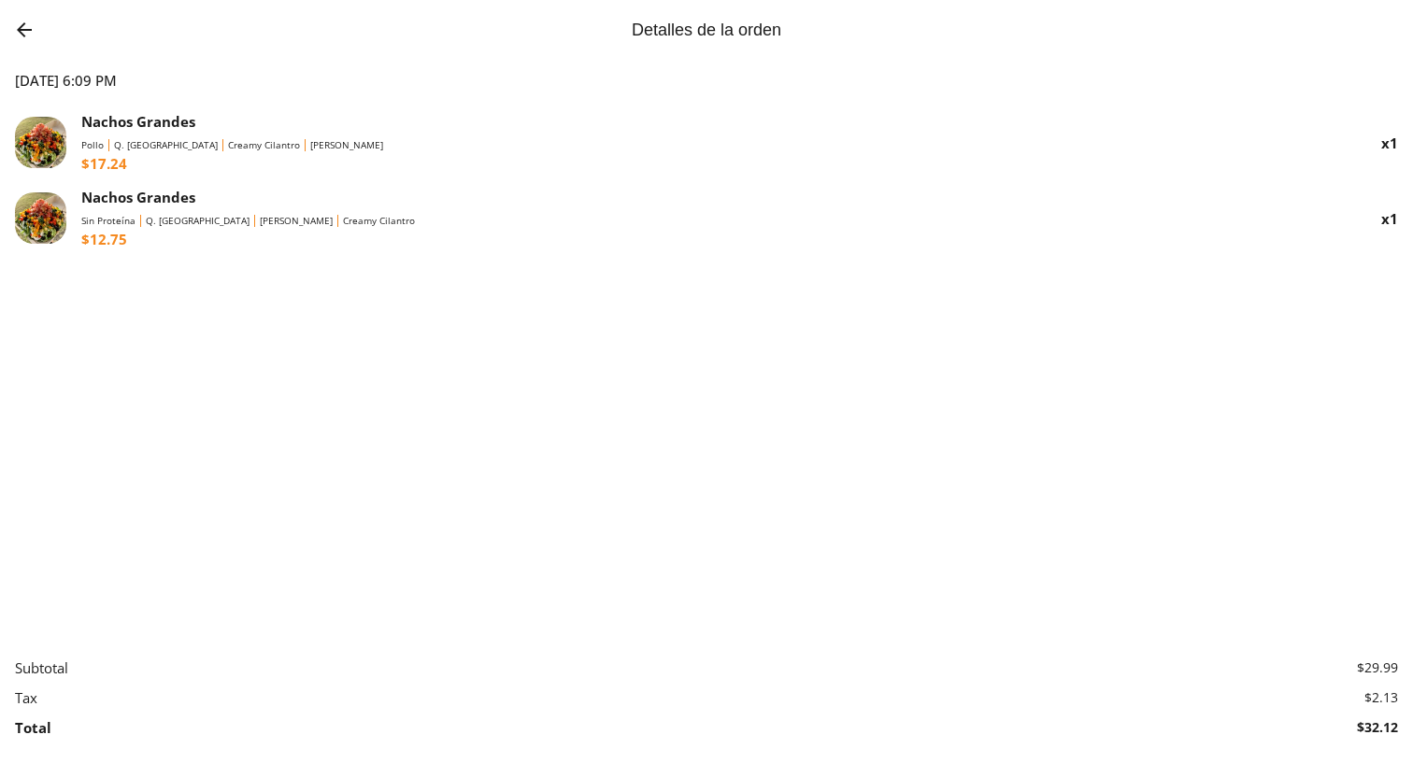
click at [26, 31] on img "Go back" at bounding box center [24, 30] width 22 height 22
